Goal: Information Seeking & Learning: Learn about a topic

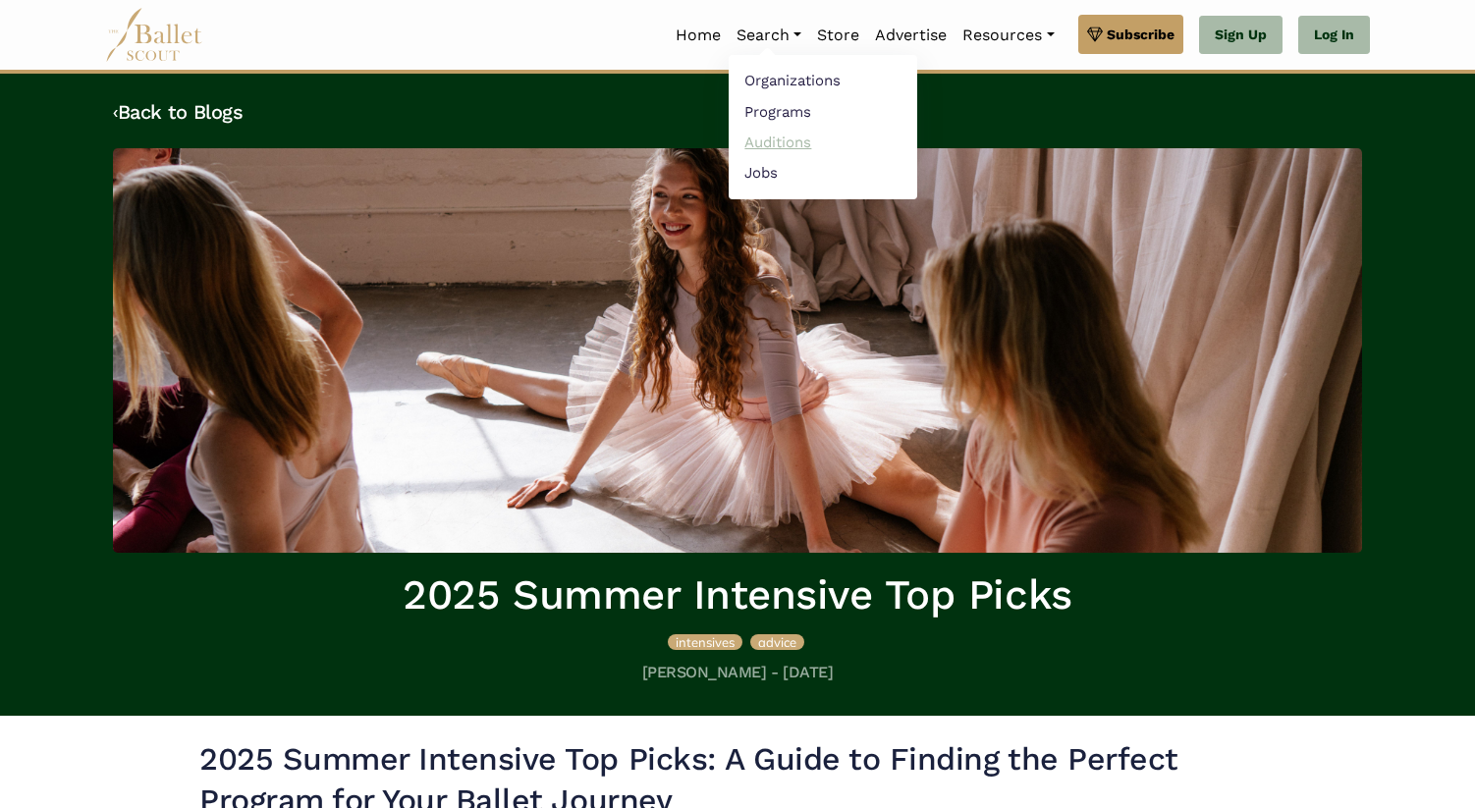
click at [793, 135] on link "Auditions" at bounding box center [823, 142] width 189 height 30
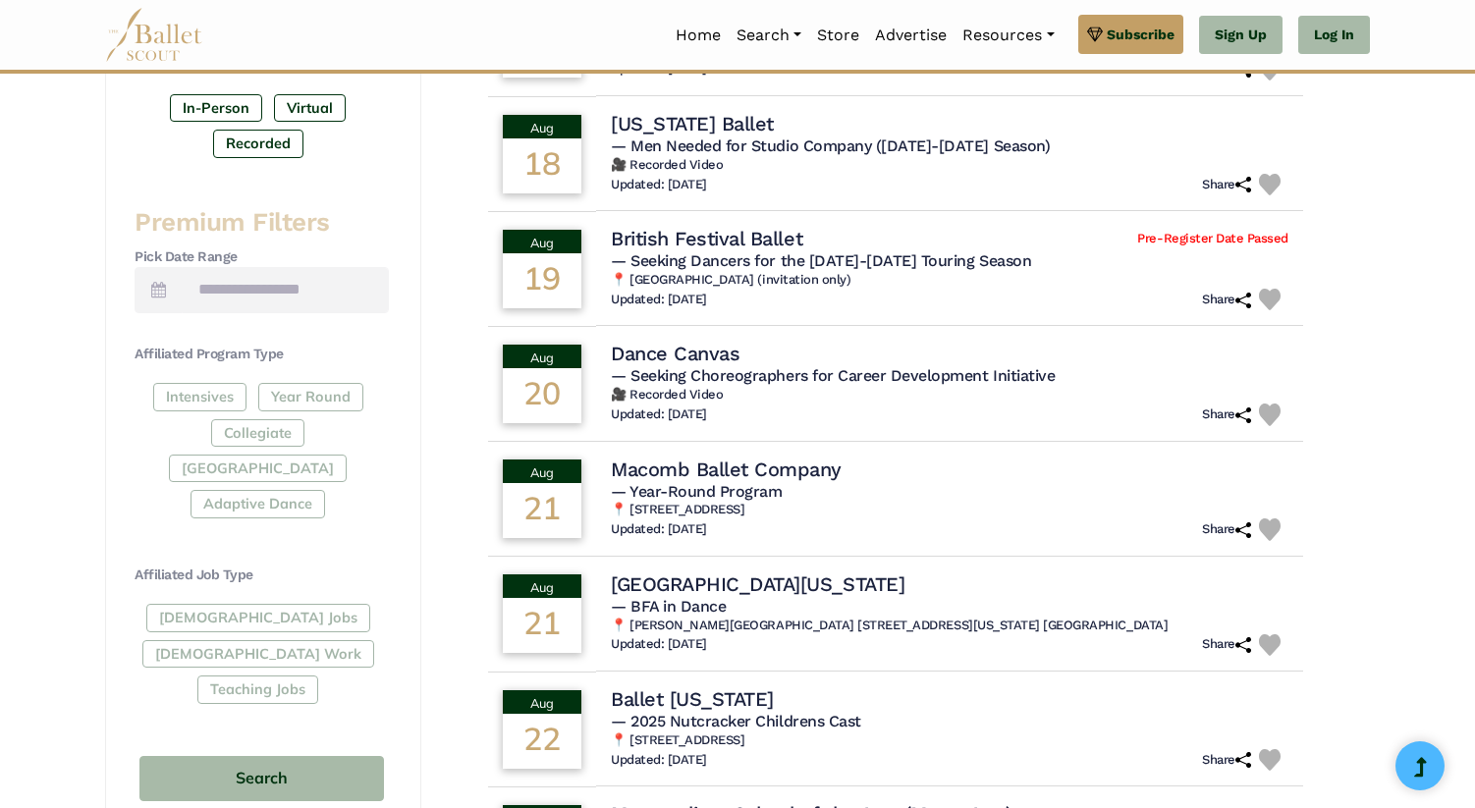
scroll to position [686, 0]
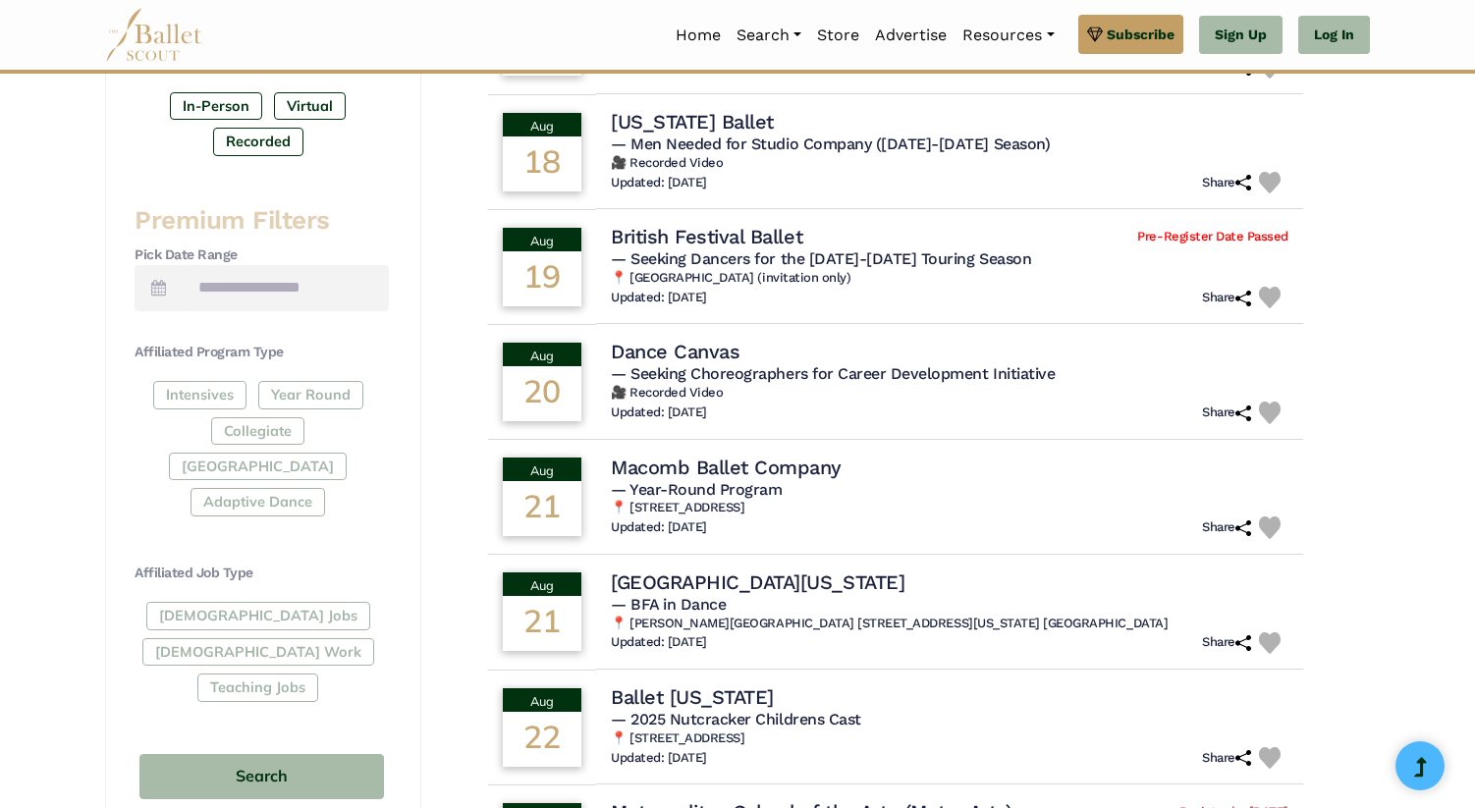
click at [333, 432] on div "Intensives Year Round Collegiate Post High School Adaptive Dance" at bounding box center [262, 452] width 254 height 143
click at [321, 390] on div "Intensives Year Round Collegiate Post High School Adaptive Dance" at bounding box center [262, 452] width 254 height 143
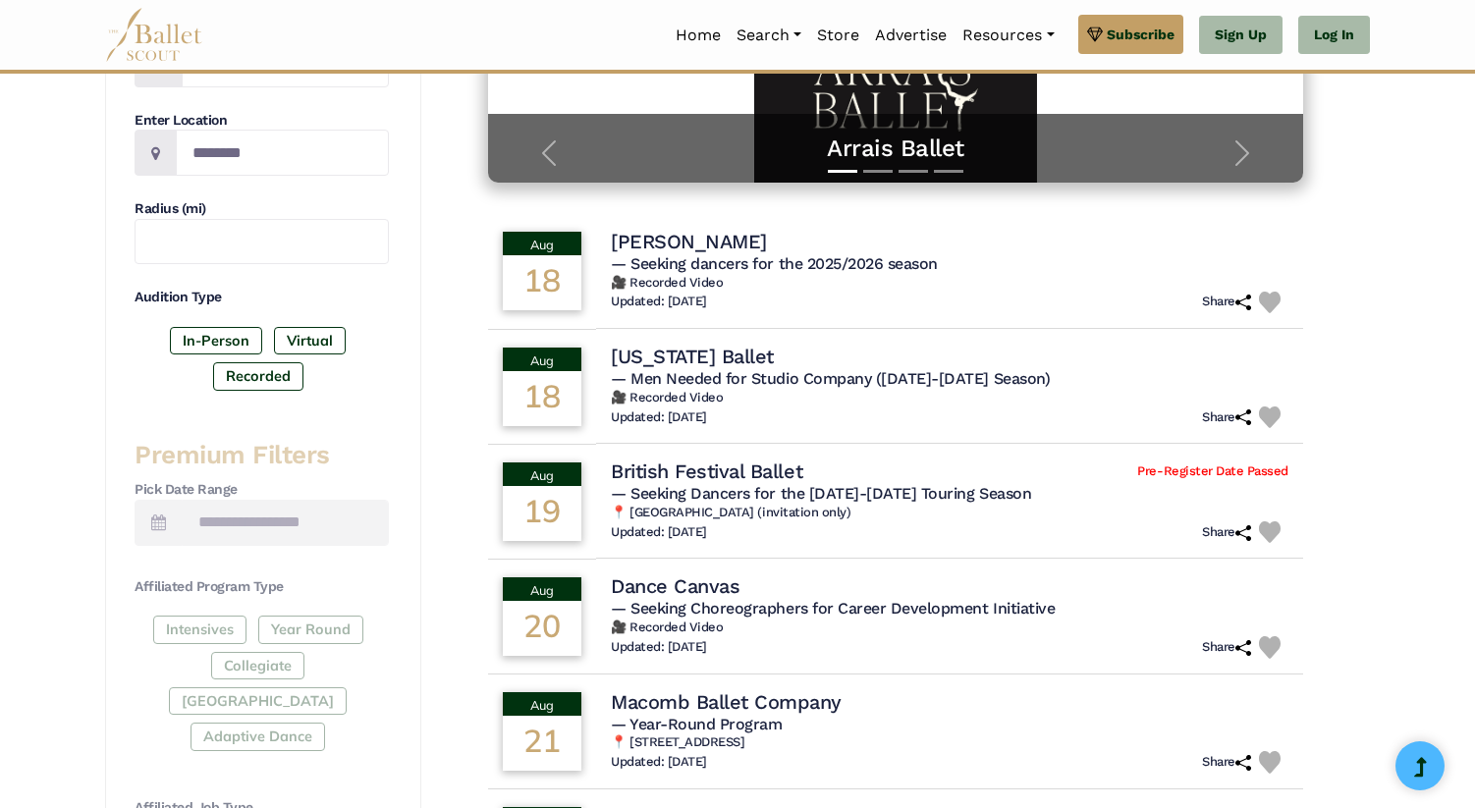
scroll to position [442, 0]
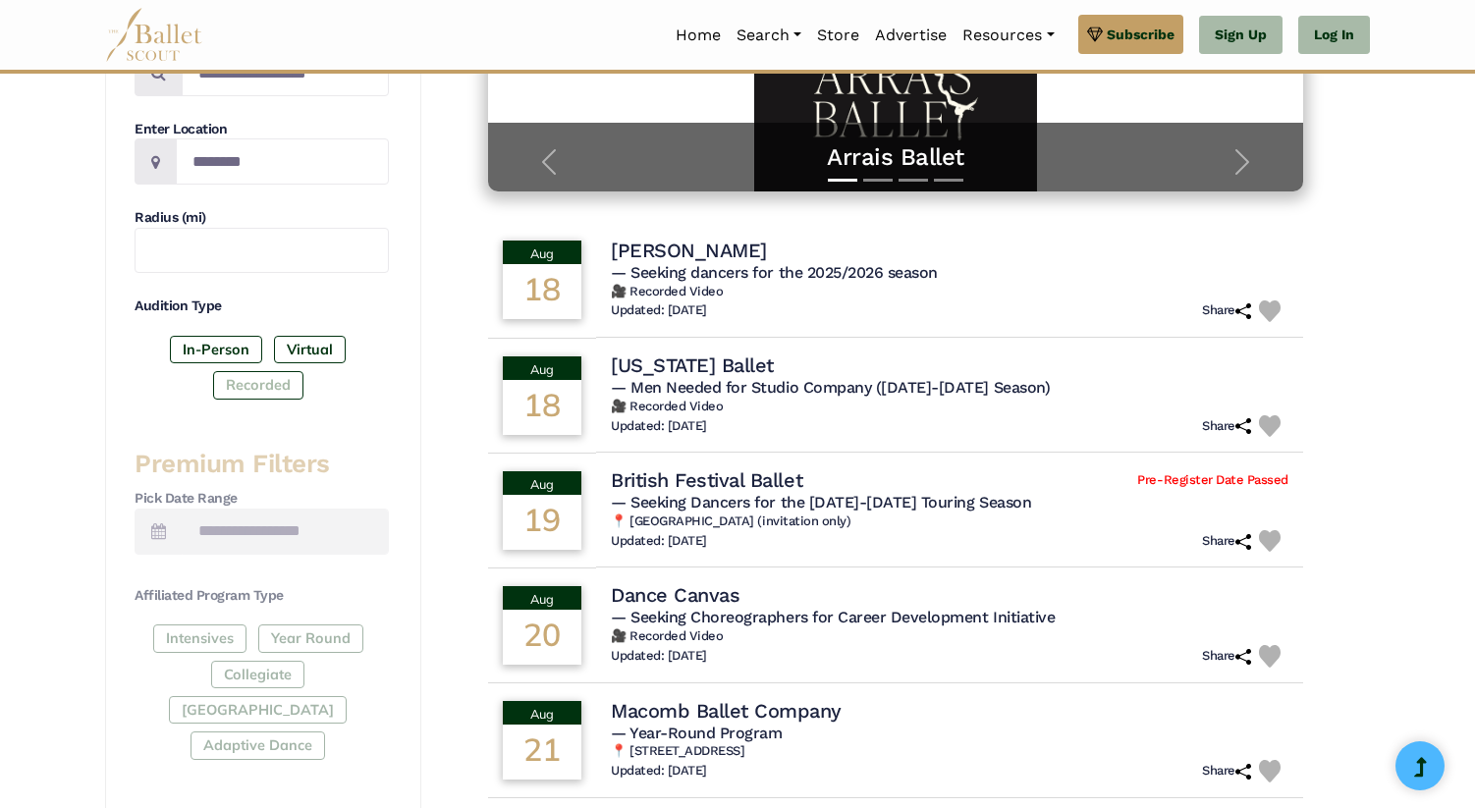
click at [259, 387] on label "Recorded" at bounding box center [258, 385] width 90 height 28
click at [243, 345] on label "In-Person" at bounding box center [216, 350] width 92 height 28
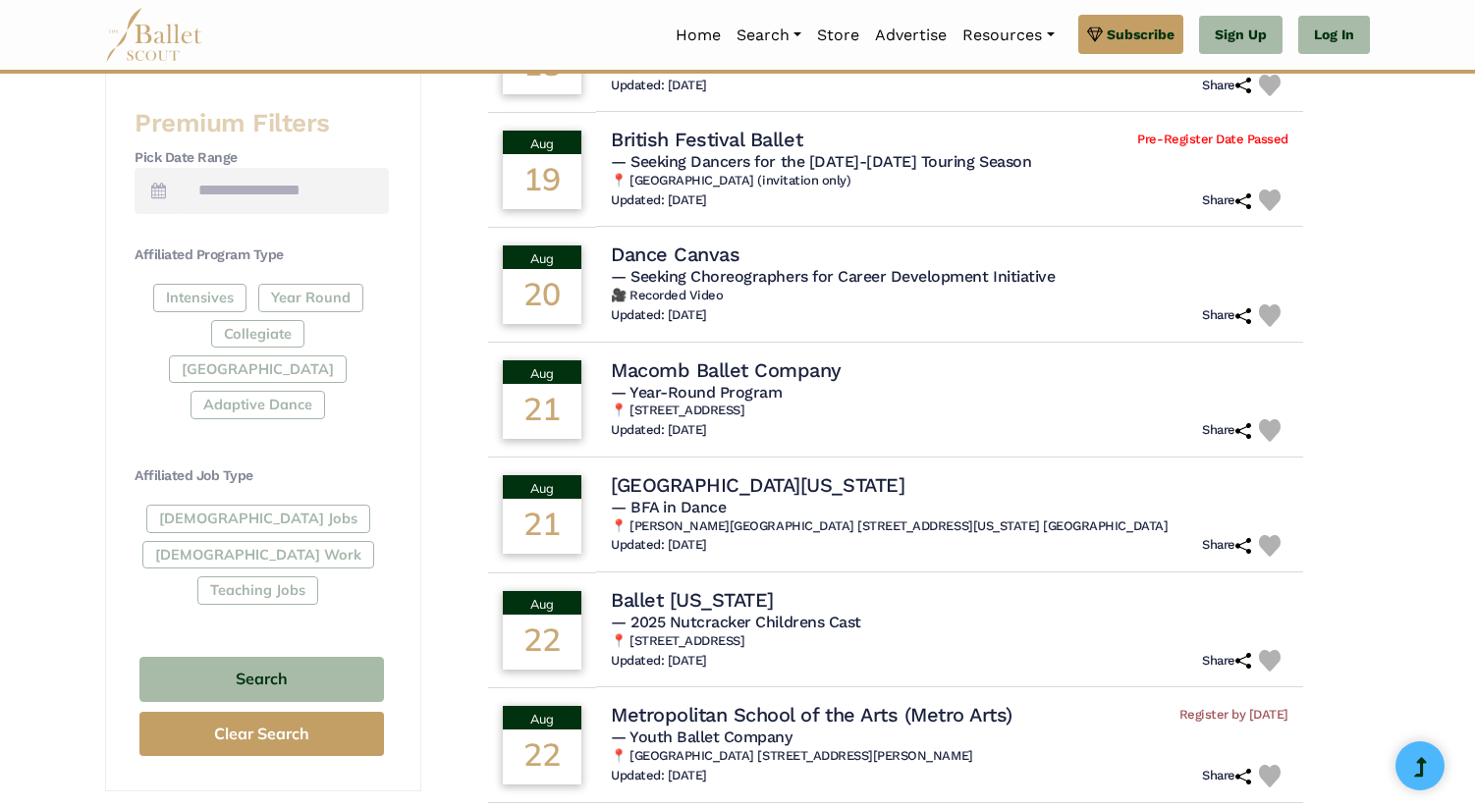
scroll to position [782, 0]
click at [211, 305] on div "Intensives Year Round Collegiate Post High School Adaptive Dance" at bounding box center [262, 356] width 254 height 143
click at [274, 335] on div "Intensives Year Round Collegiate Post High School Adaptive Dance" at bounding box center [262, 356] width 254 height 143
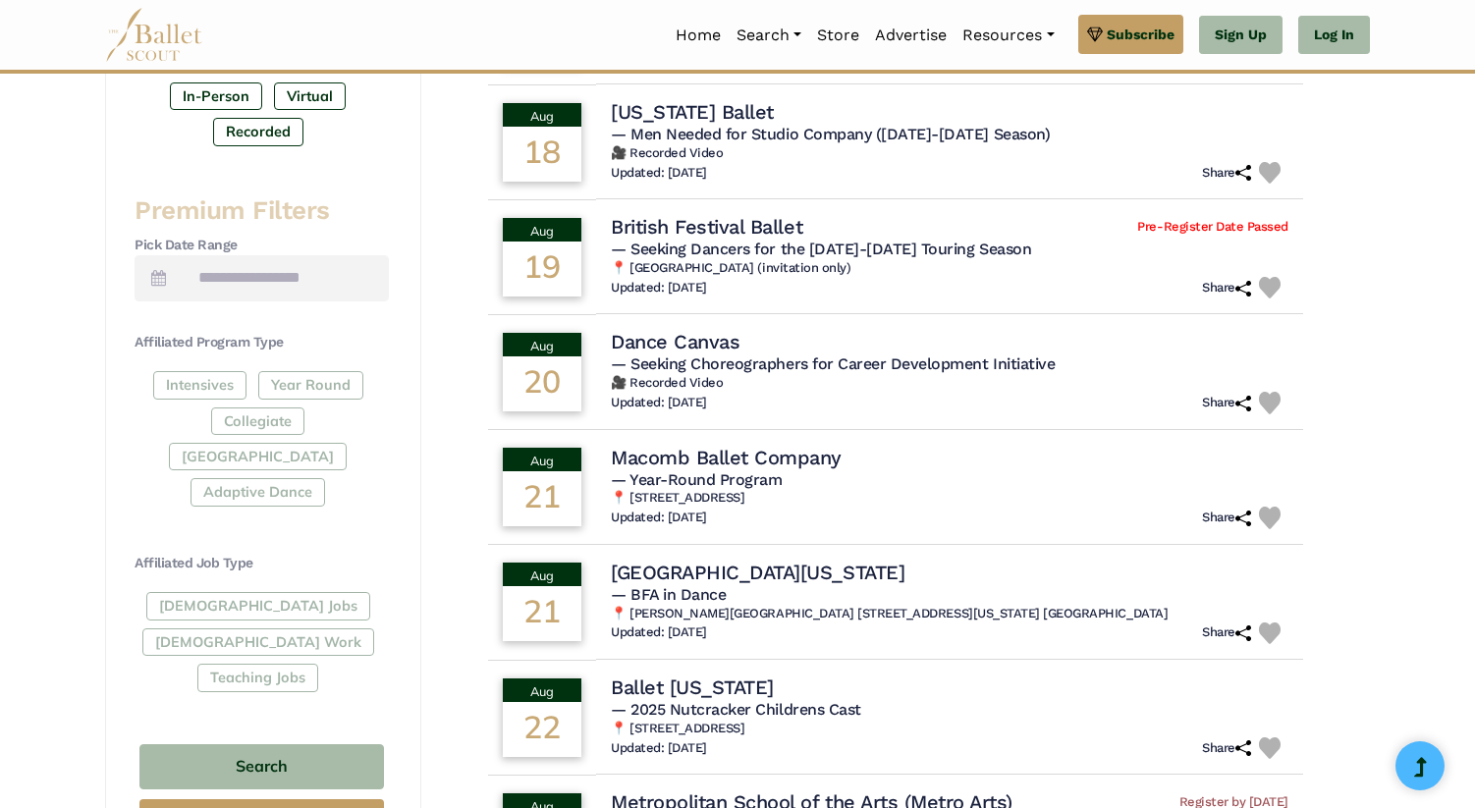
scroll to position [718, 0]
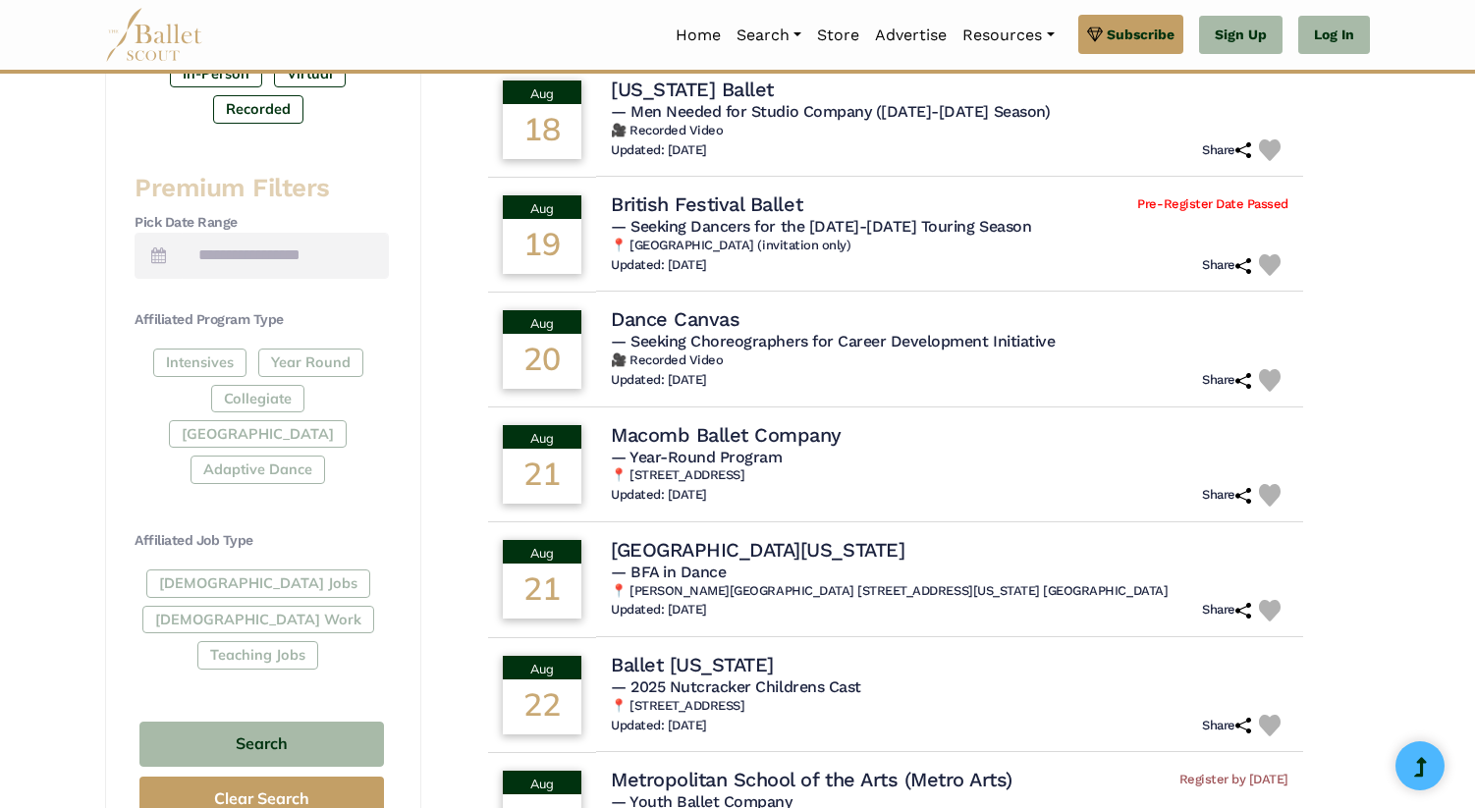
click at [248, 570] on div "Full-Time Jobs Gig Work Teaching Jobs" at bounding box center [262, 623] width 254 height 107
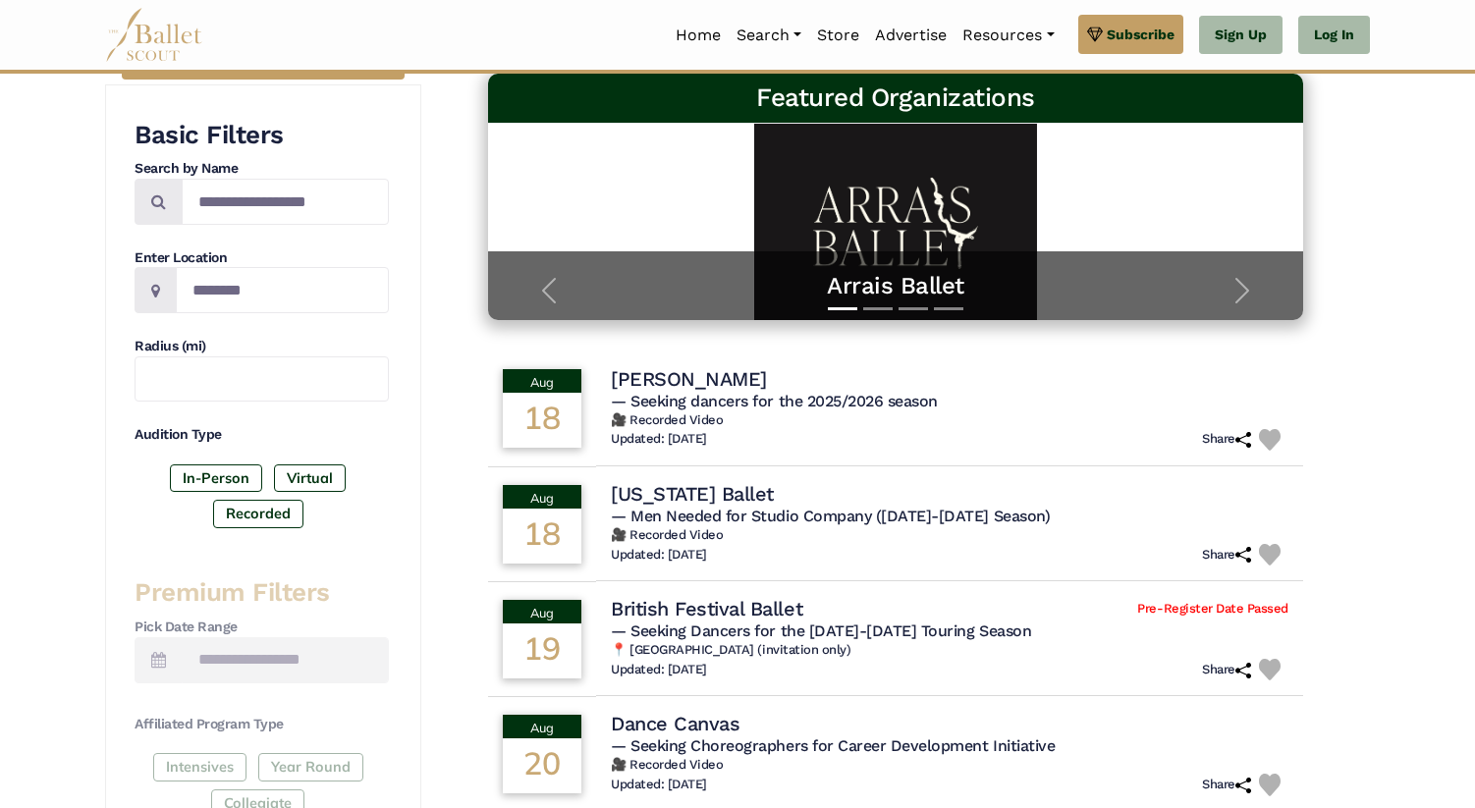
scroll to position [328, 0]
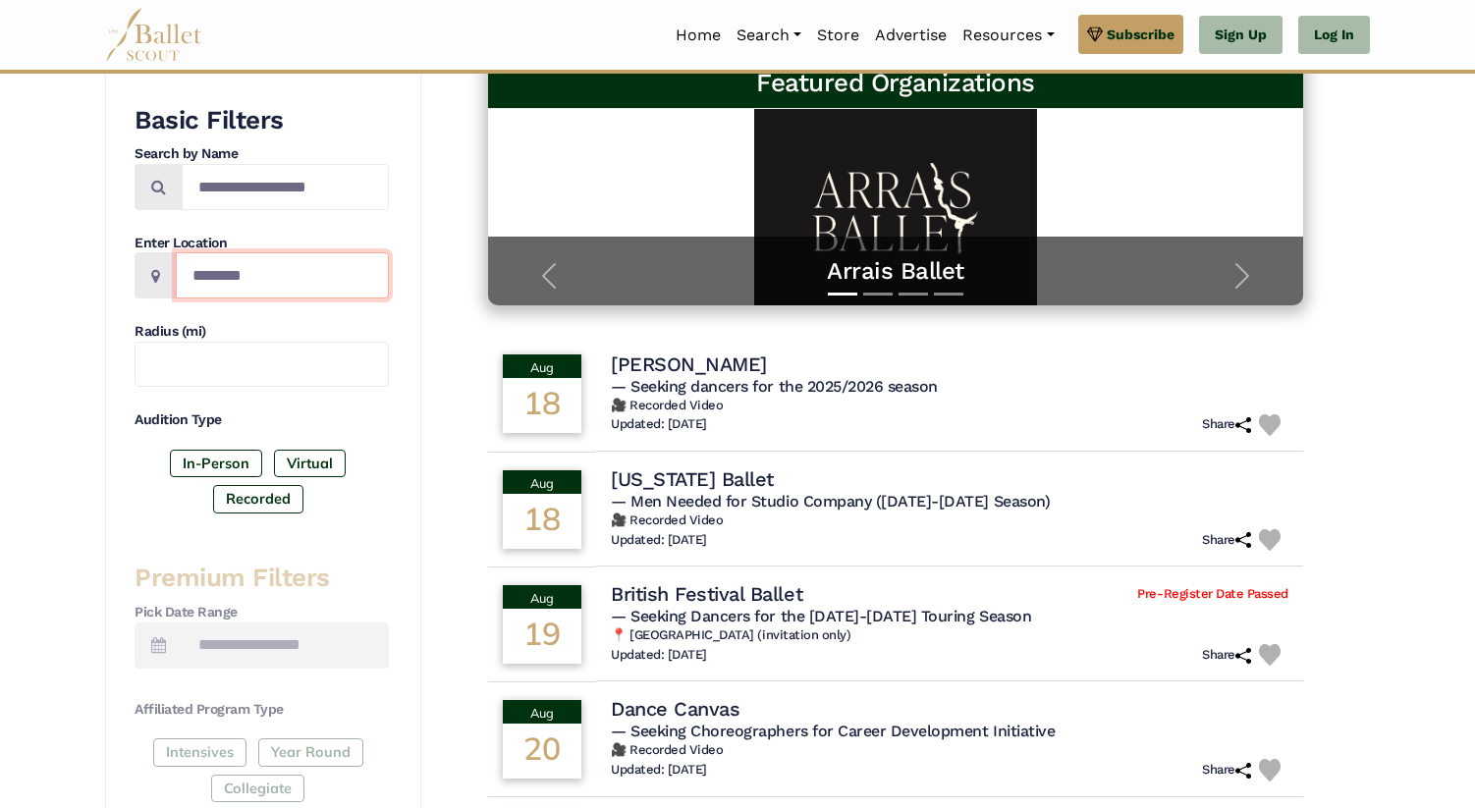
click at [333, 283] on input "Location" at bounding box center [282, 275] width 213 height 46
click at [390, 341] on div "Basic Filters Search by Name Enter Location Radius (mi) Audition Type In-Person…" at bounding box center [263, 659] width 316 height 1178
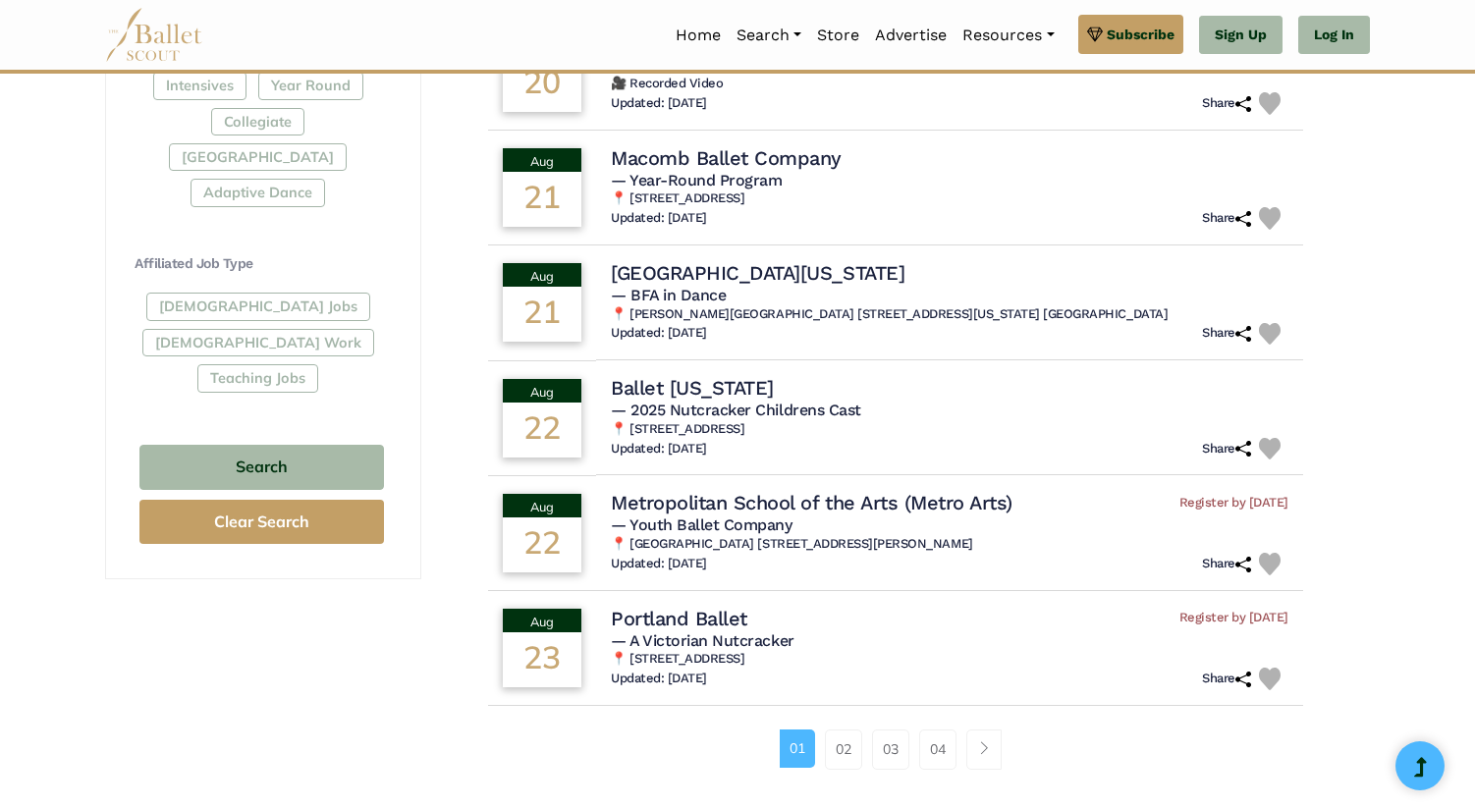
scroll to position [998, 0]
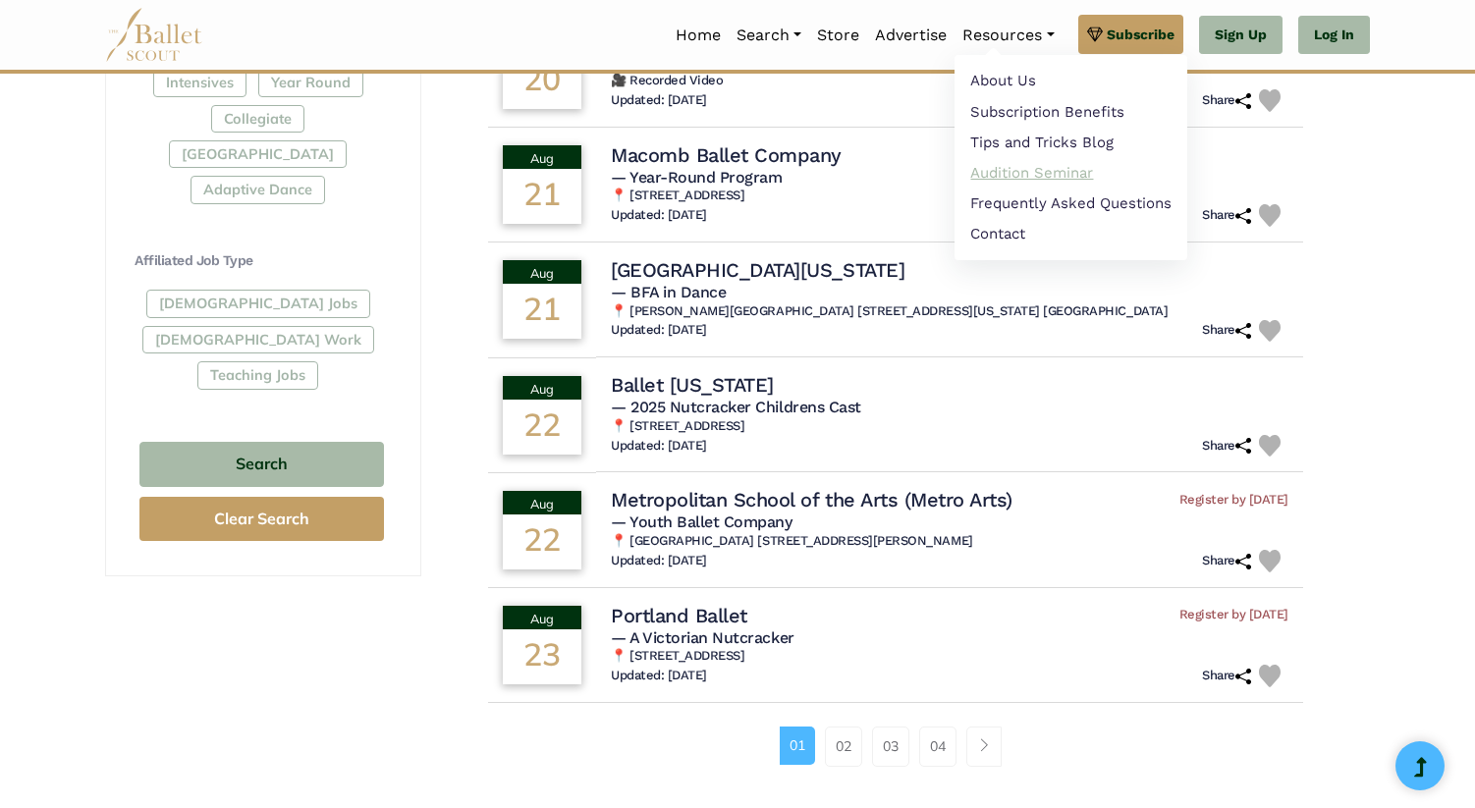
click at [1009, 168] on link "Audition Seminar" at bounding box center [1071, 172] width 233 height 30
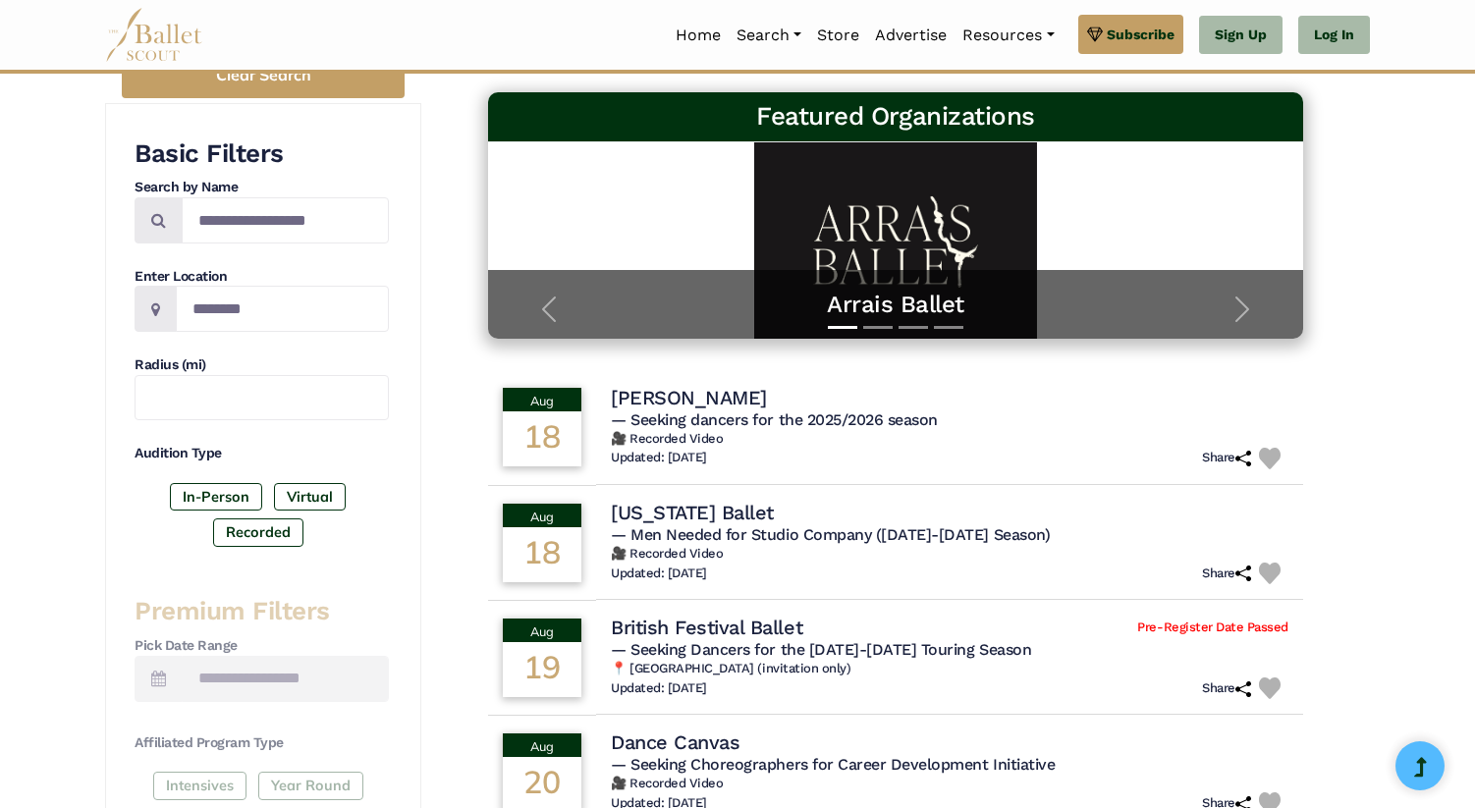
scroll to position [0, 0]
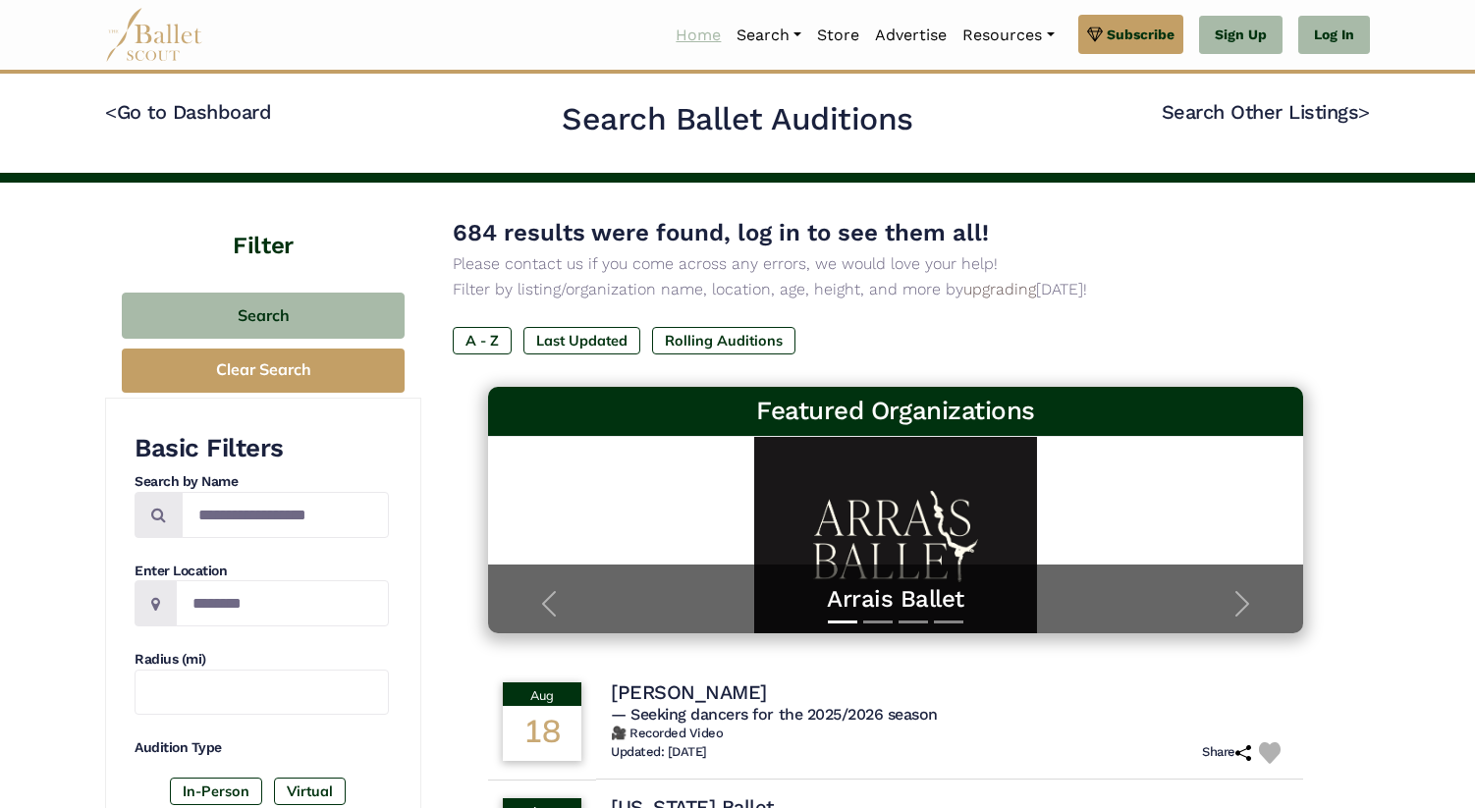
click at [708, 34] on link "Home" at bounding box center [698, 35] width 61 height 41
